Goal: Information Seeking & Learning: Learn about a topic

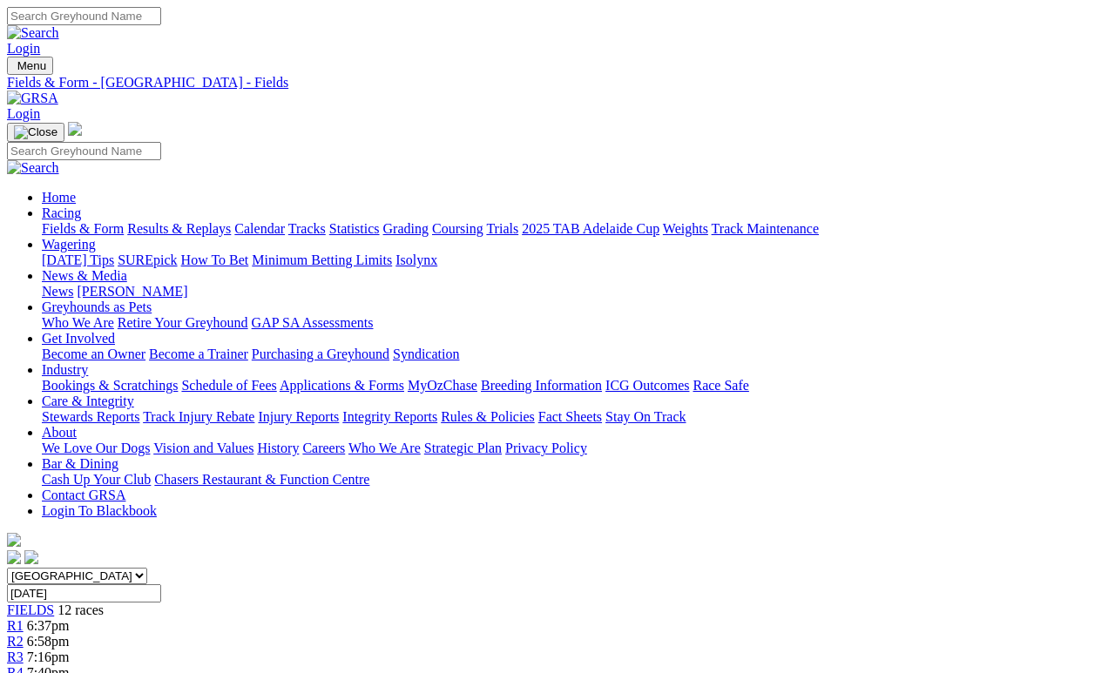
click at [209, 221] on link "Results & Replays" at bounding box center [179, 228] width 104 height 15
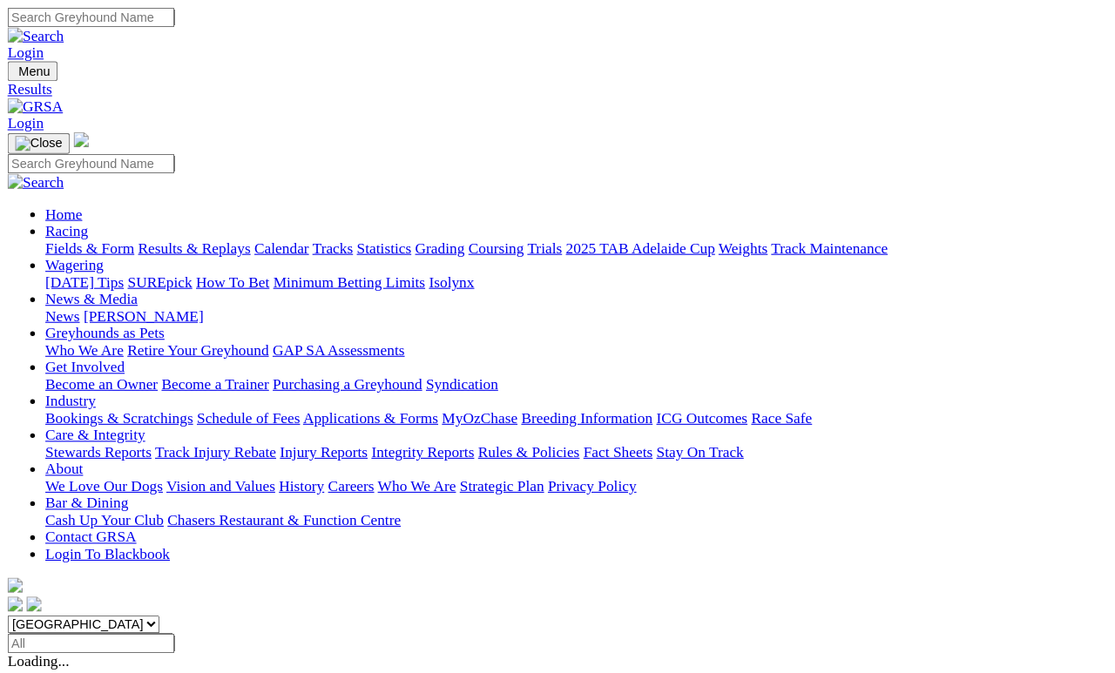
scroll to position [8, 0]
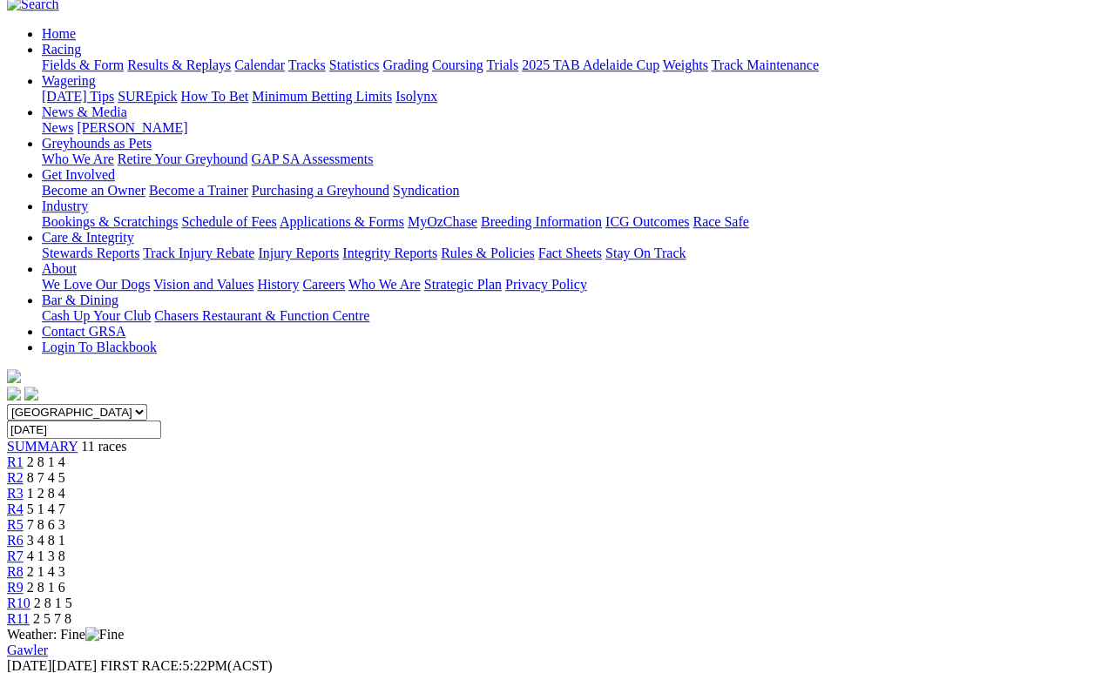
scroll to position [164, 0]
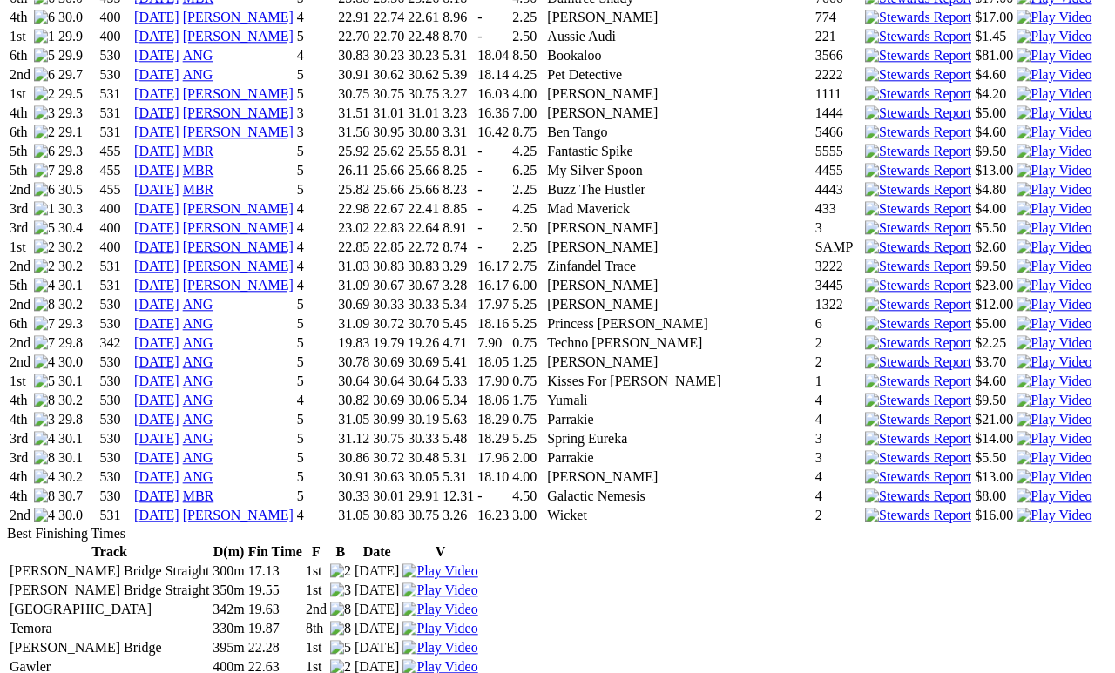
scroll to position [2233, 0]
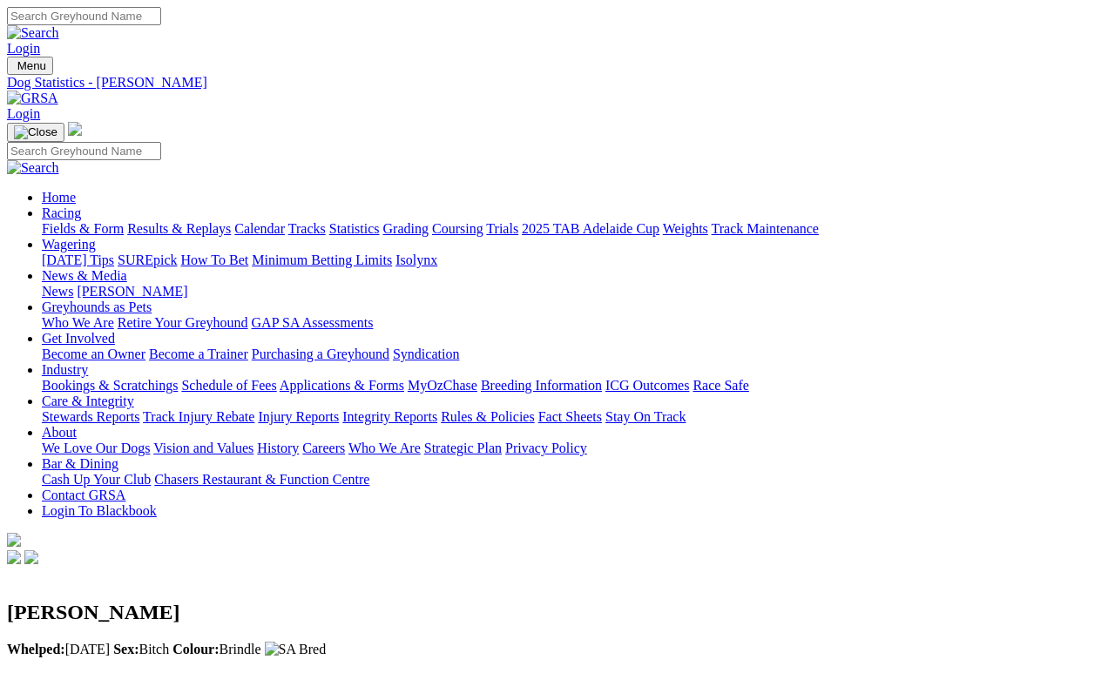
scroll to position [0, 0]
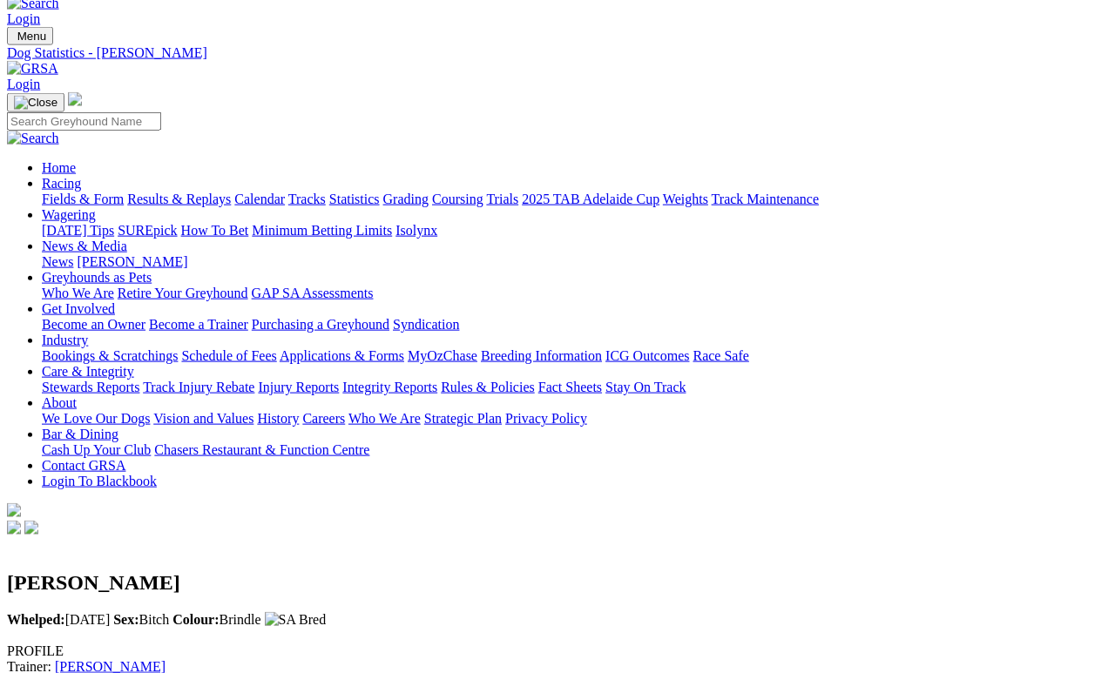
click at [84, 192] on link "Fields & Form" at bounding box center [83, 199] width 82 height 15
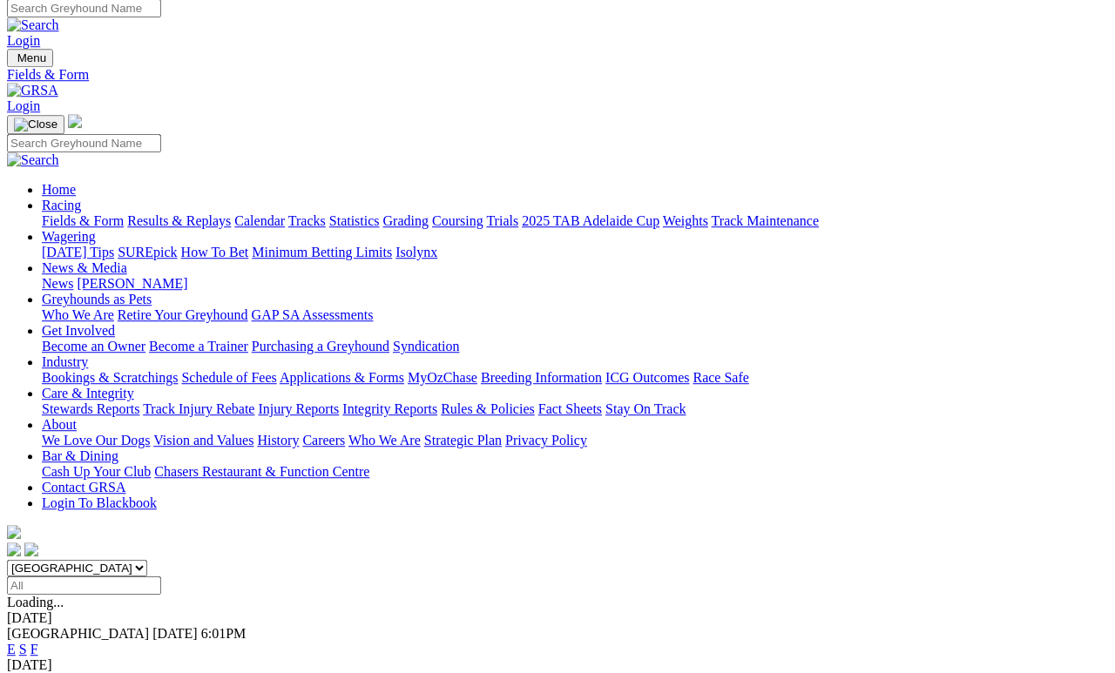
scroll to position [8, 0]
click at [38, 620] on link "F" at bounding box center [34, 649] width 8 height 15
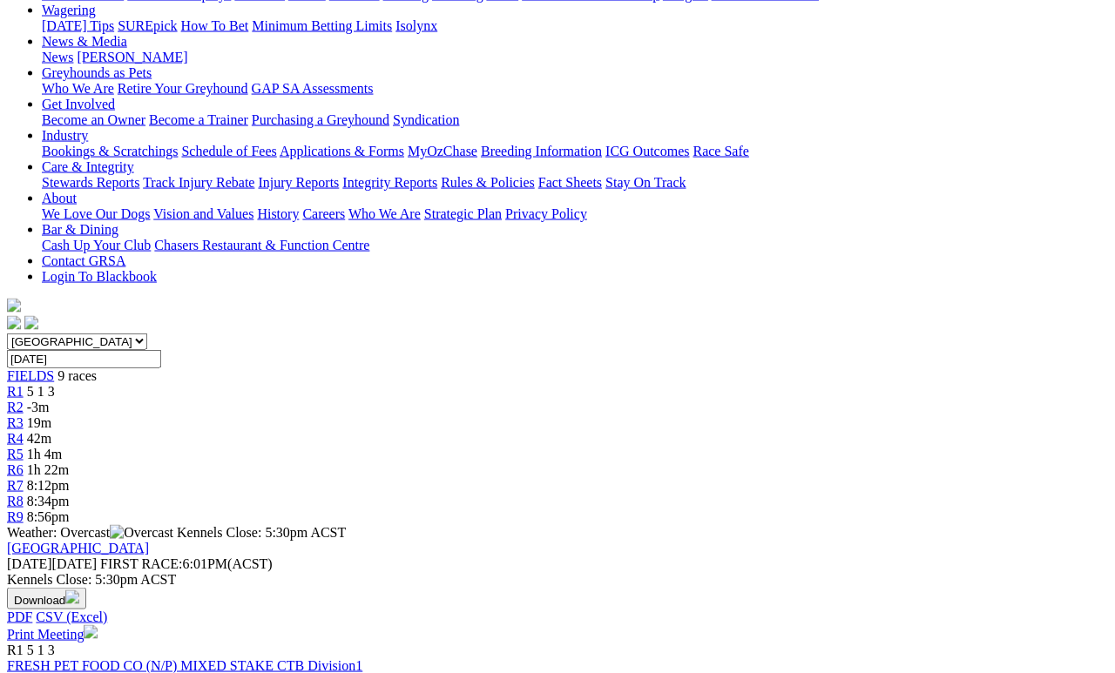
scroll to position [245, 0]
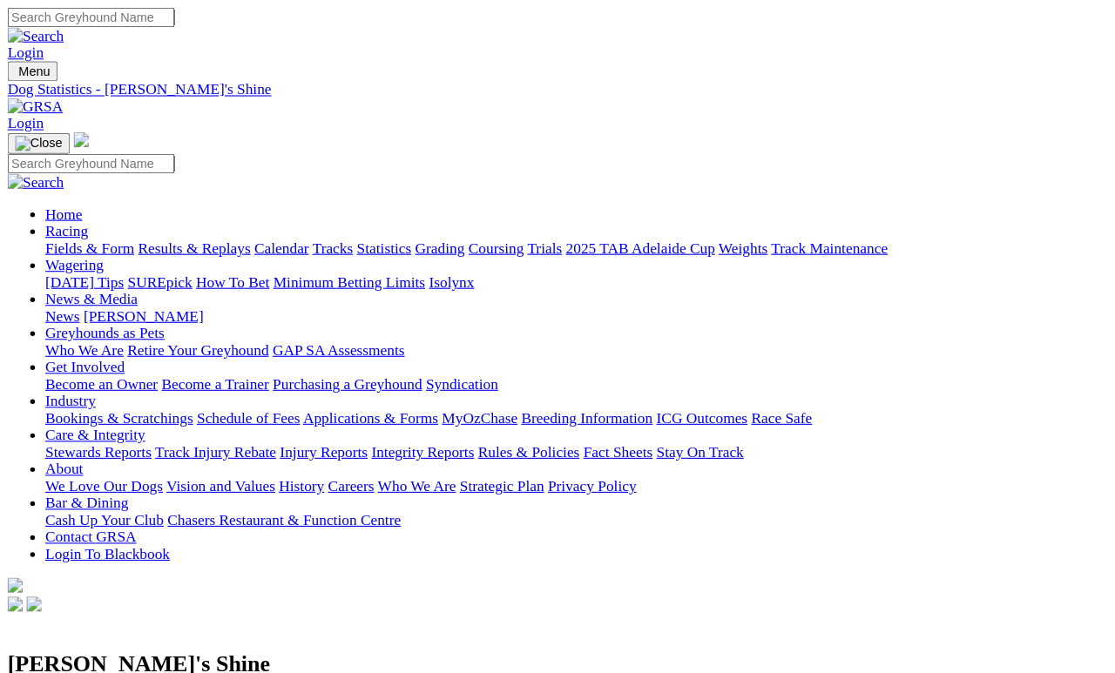
scroll to position [8, 0]
